Goal: Obtain resource: Download file/media

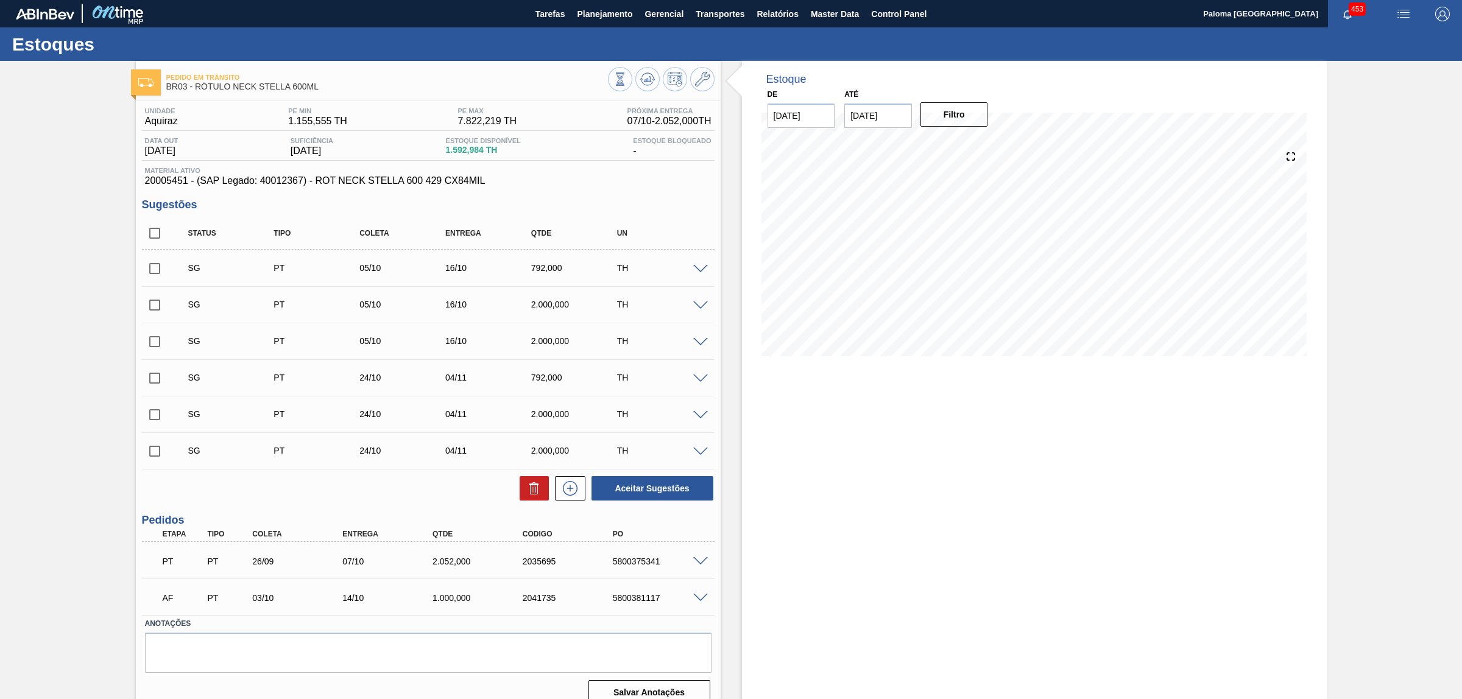
click at [705, 559] on span at bounding box center [700, 562] width 15 height 9
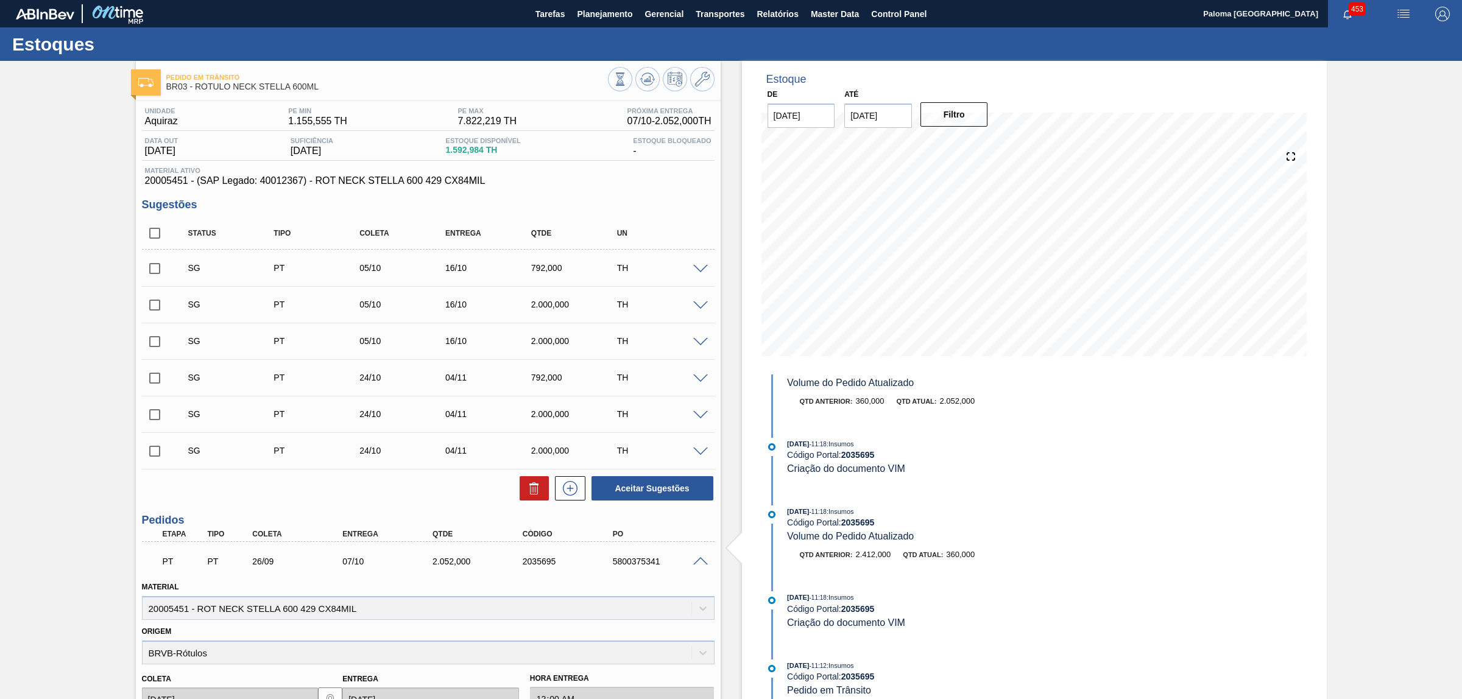
scroll to position [76, 0]
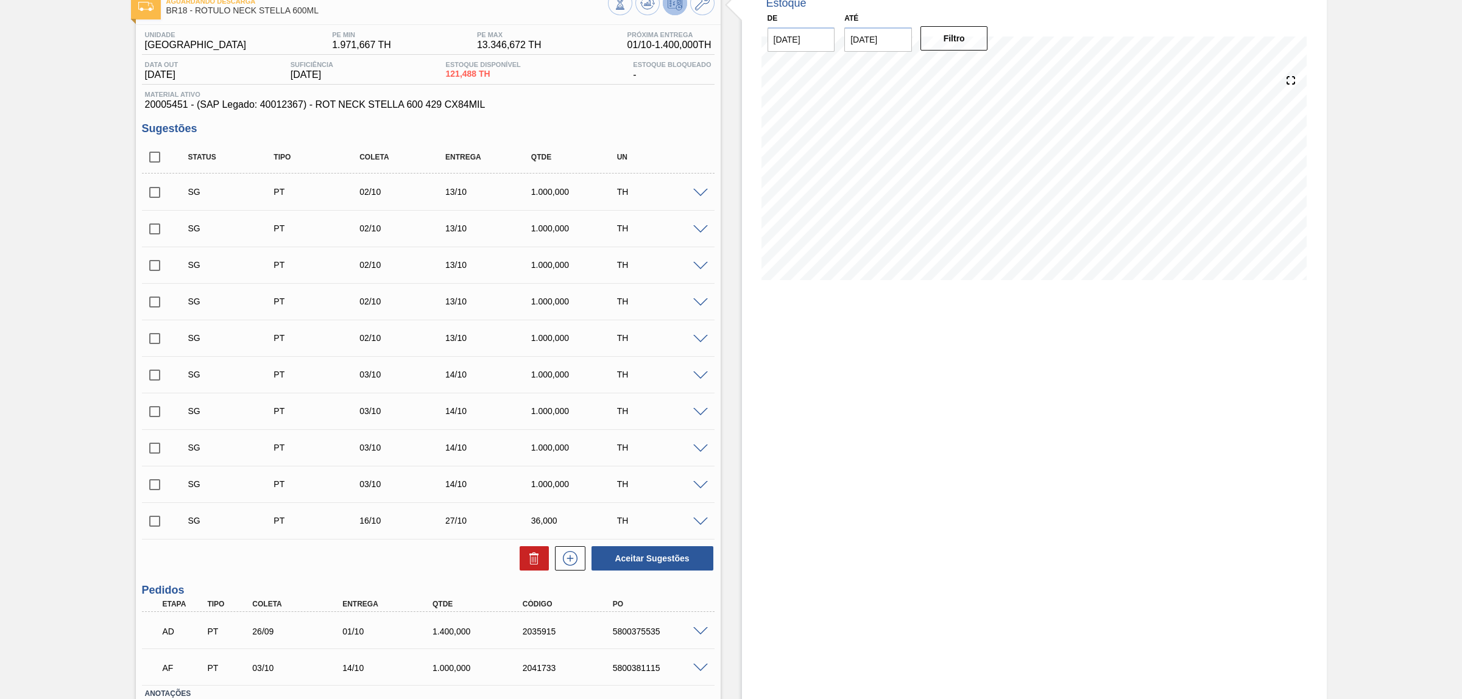
scroll to position [152, 0]
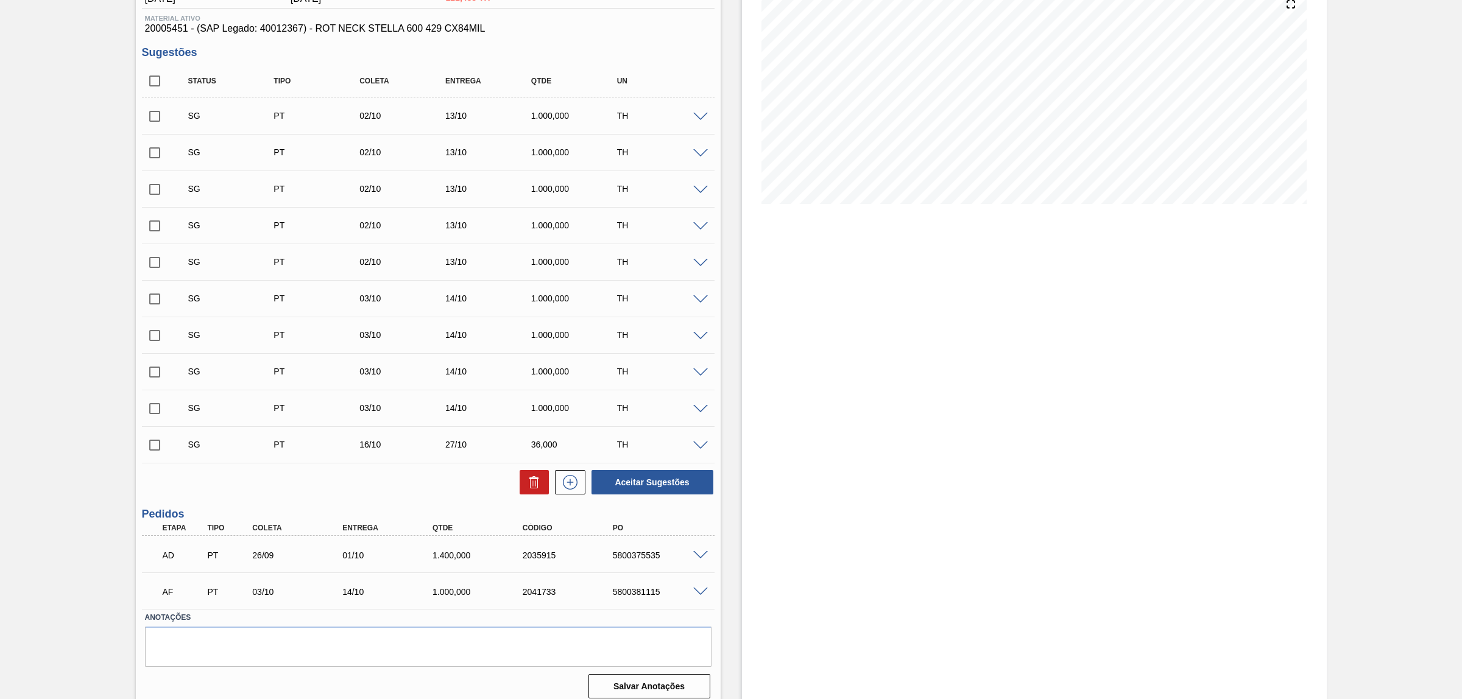
click at [704, 550] on div "AD PT 26/09 01/10 1.400,000 2035915 5800375535" at bounding box center [428, 554] width 573 height 30
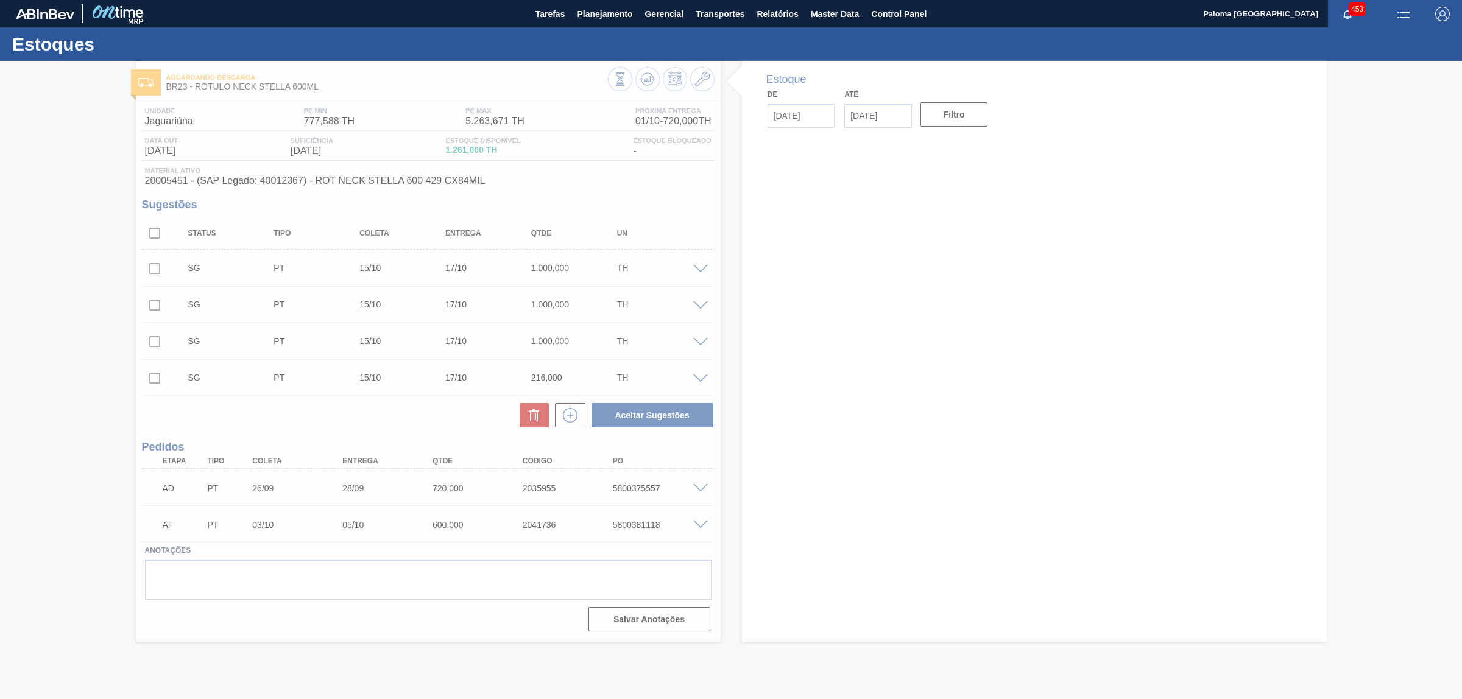
type input "[DATE]"
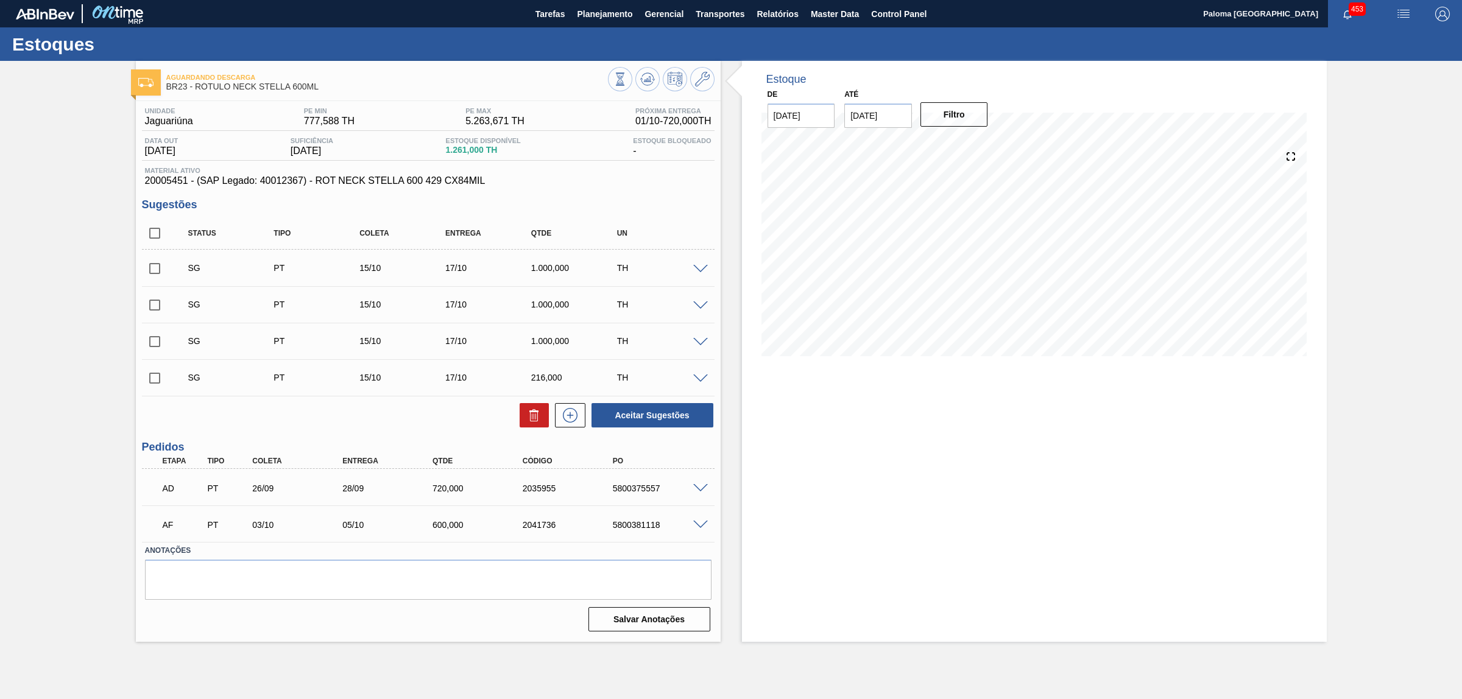
click at [698, 488] on span at bounding box center [700, 488] width 15 height 9
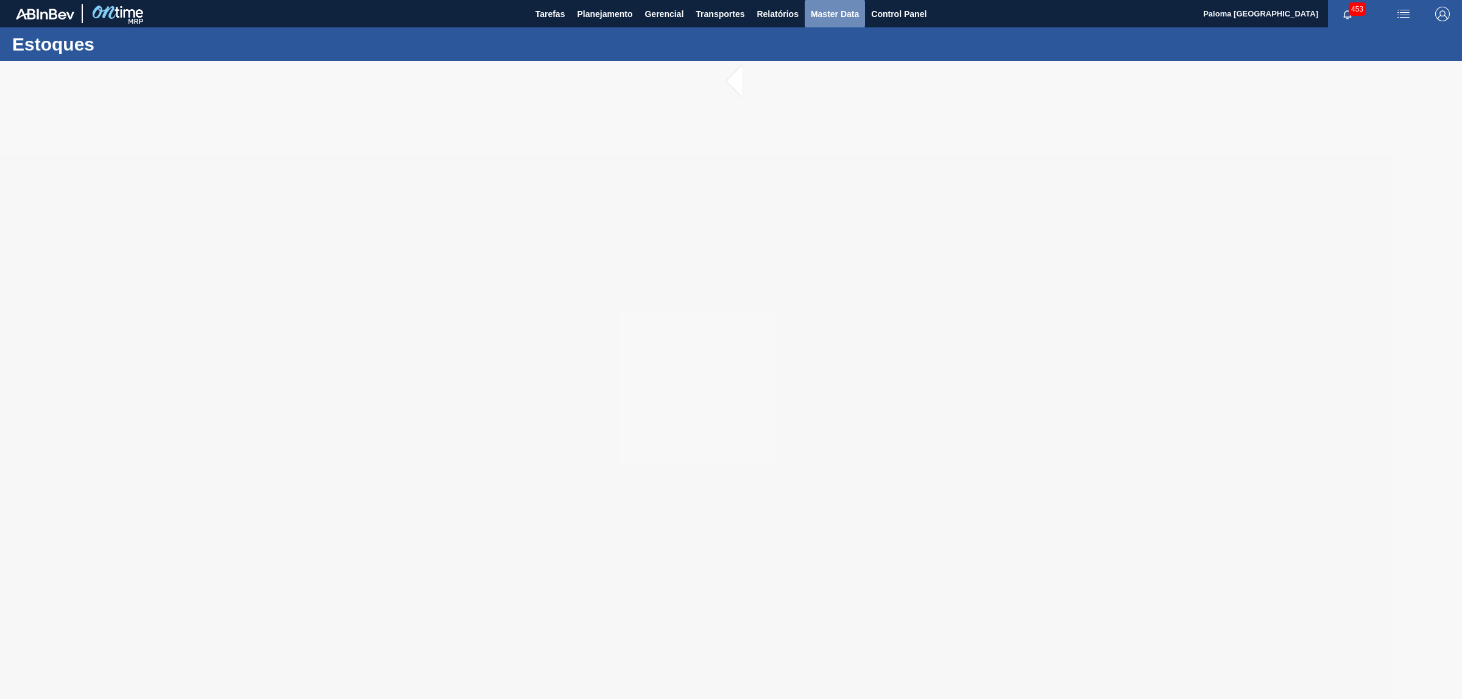
click at [823, 11] on span "Master Data" at bounding box center [835, 14] width 48 height 15
click at [795, 11] on span "Relatórios" at bounding box center [777, 14] width 41 height 15
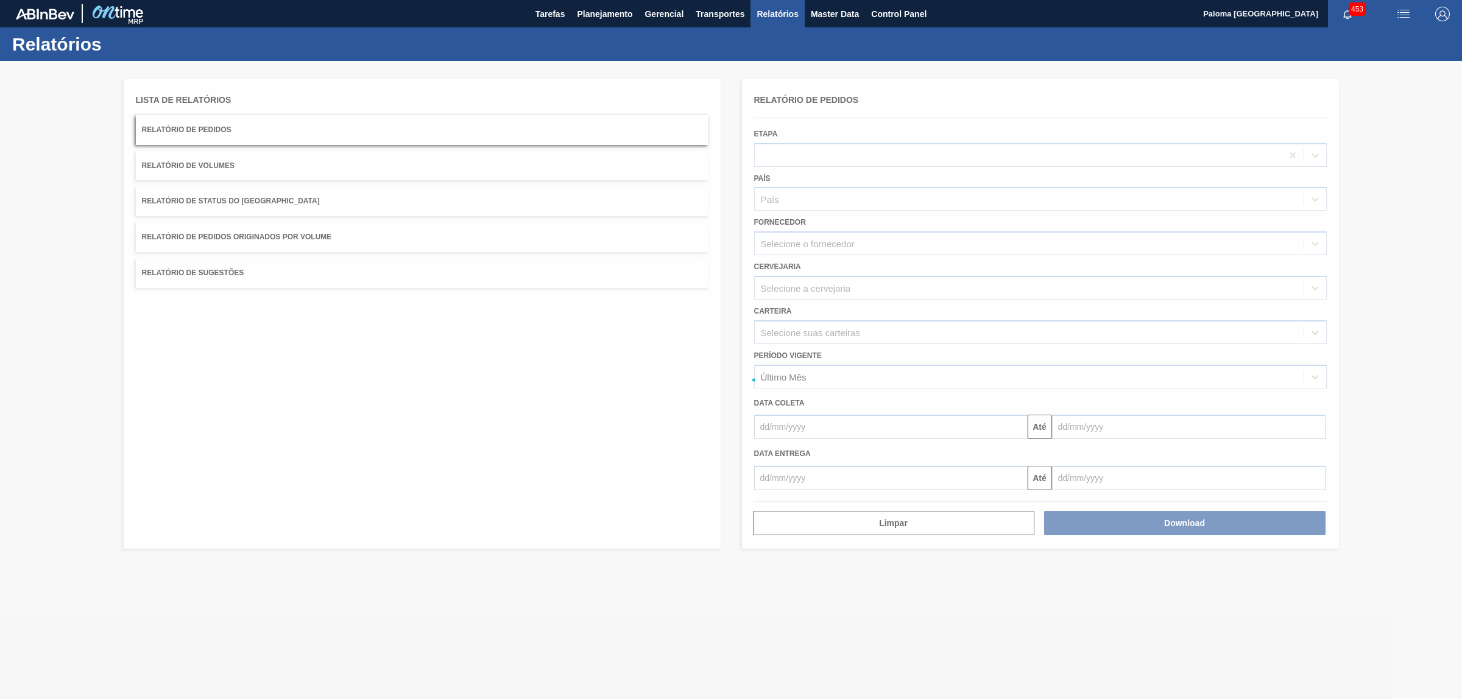
click at [280, 131] on div at bounding box center [731, 380] width 1462 height 639
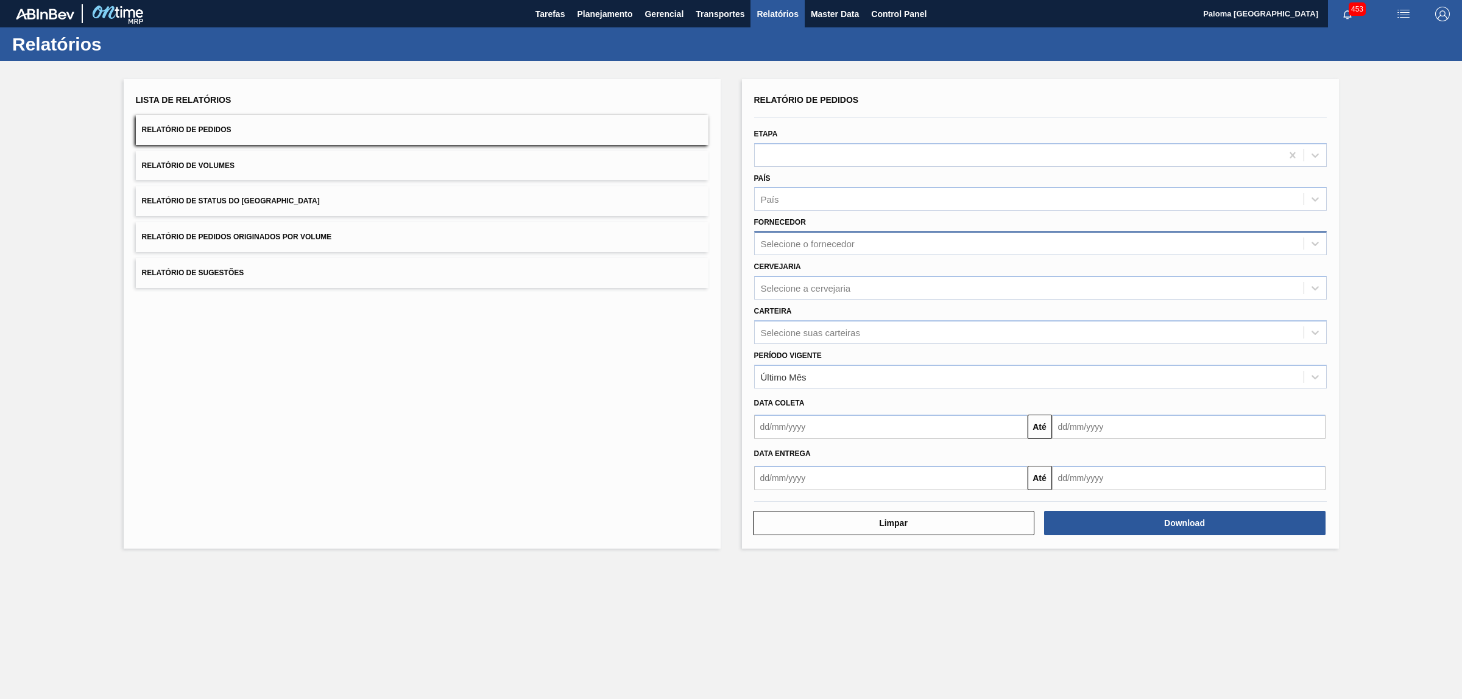
click at [823, 241] on div "Selecione o fornecedor" at bounding box center [808, 244] width 94 height 10
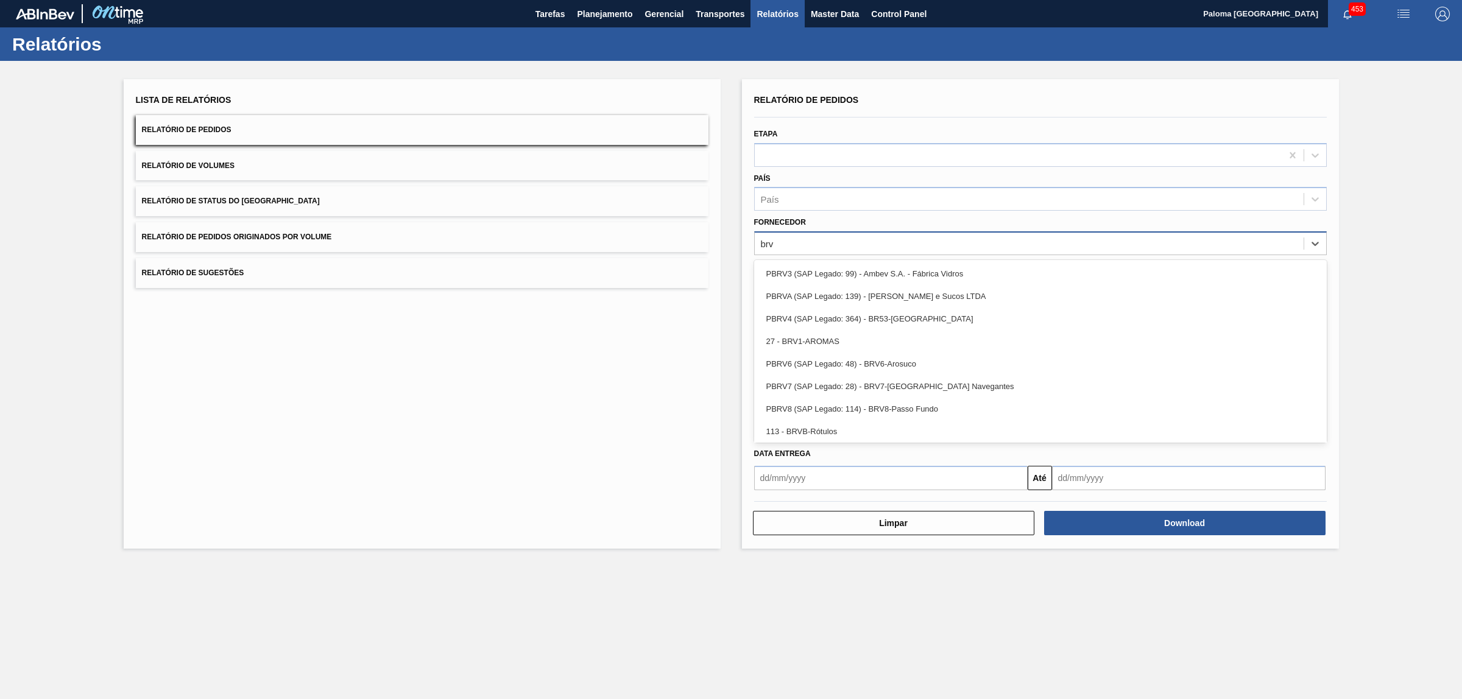
type input "brvb"
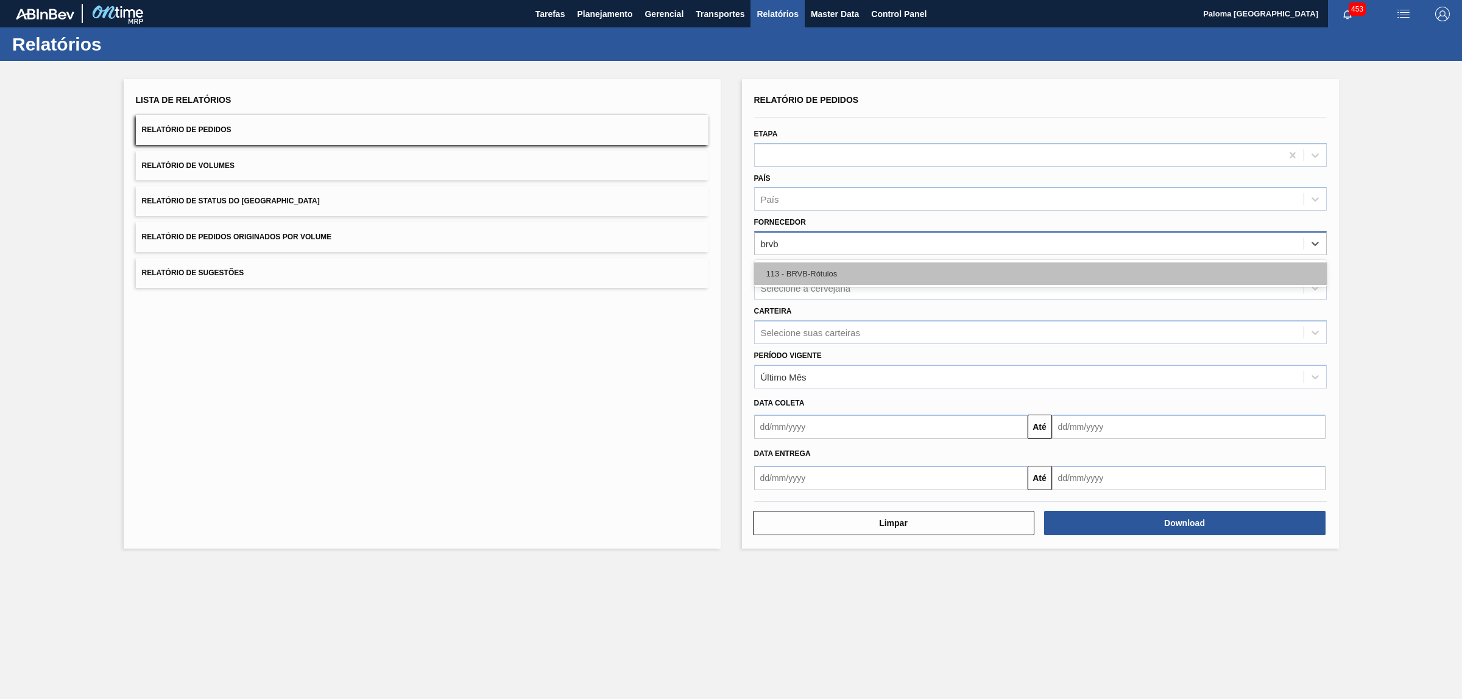
click at [823, 270] on div "113 - BRVB-Rótulos" at bounding box center [1040, 274] width 573 height 23
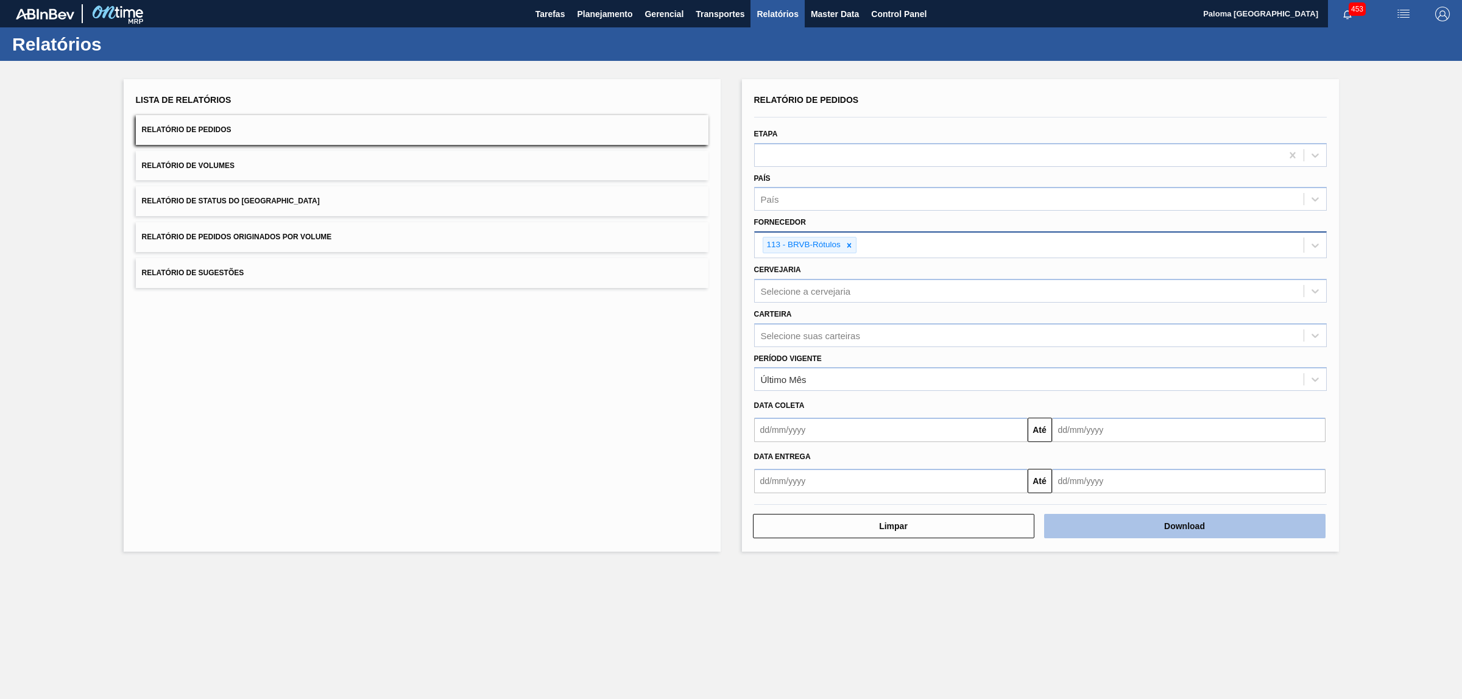
click at [1118, 519] on button "Download" at bounding box center [1184, 526] width 281 height 24
